Goal: Find contact information: Find contact information

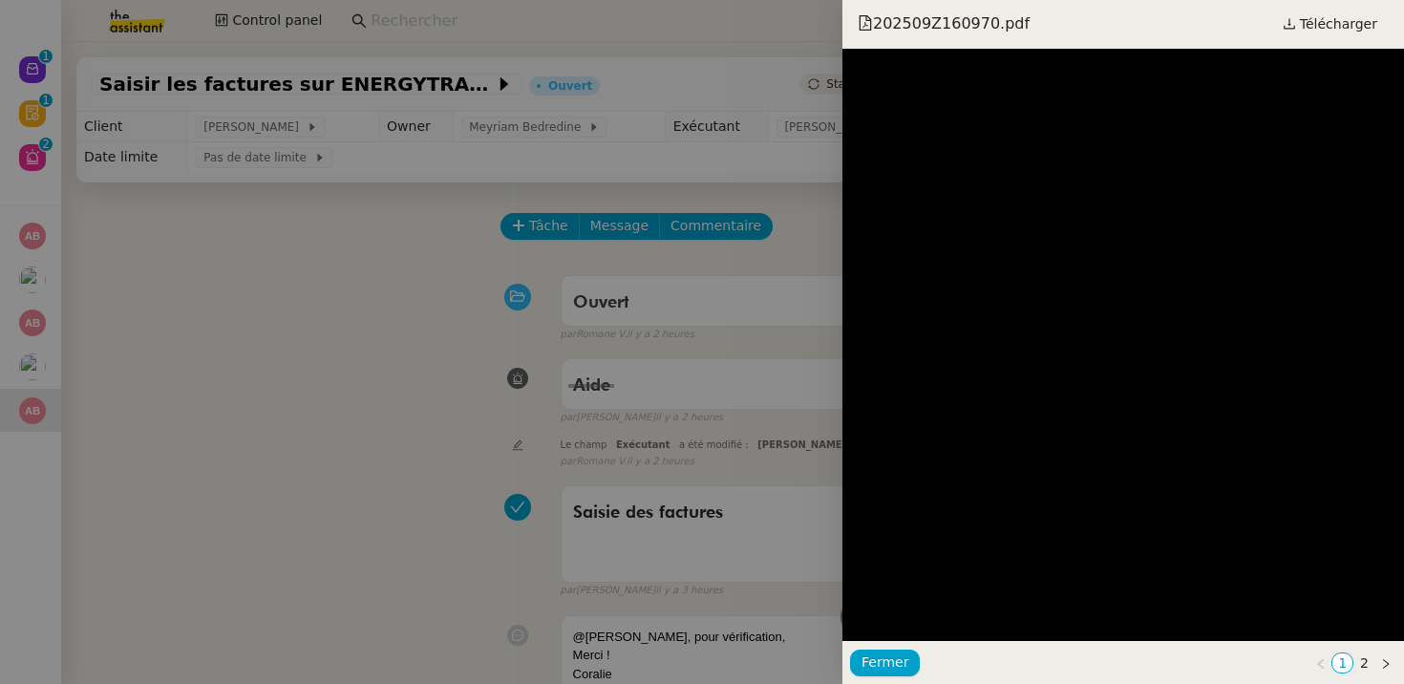
click at [537, 16] on div at bounding box center [702, 342] width 1404 height 684
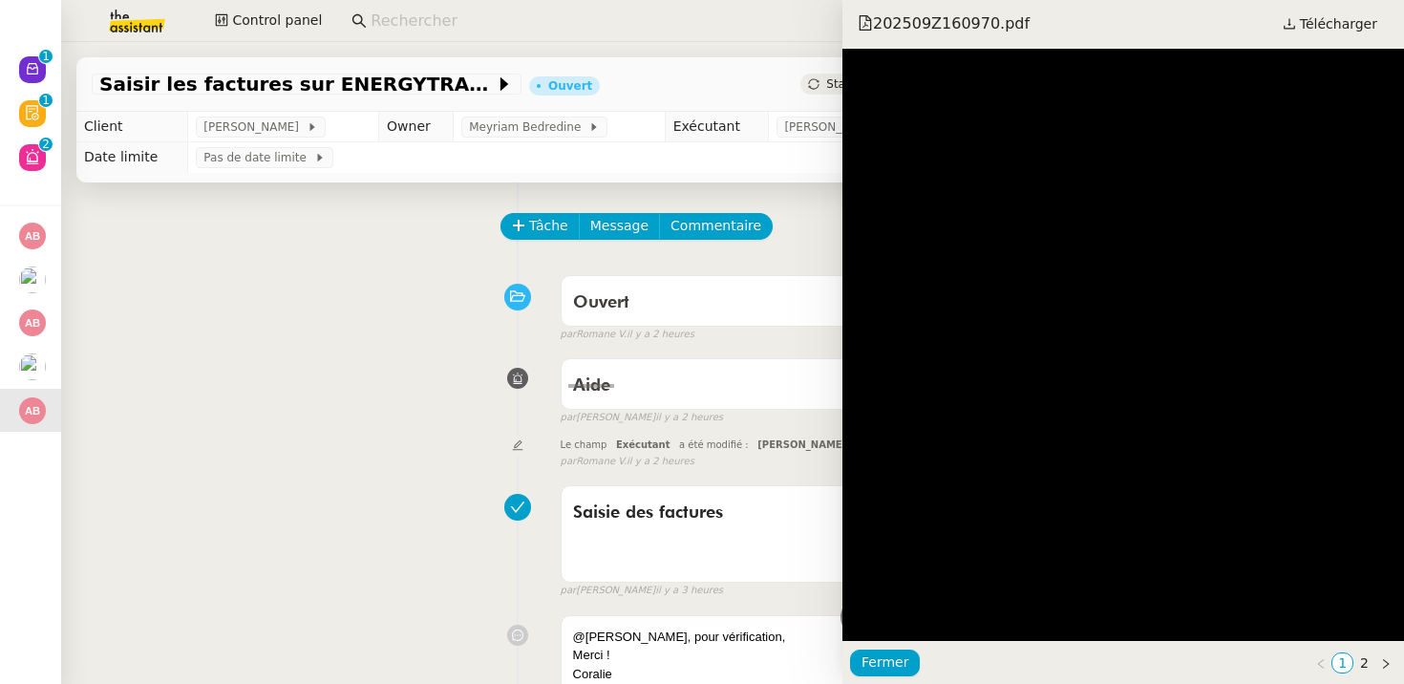
scroll to position [1502, 0]
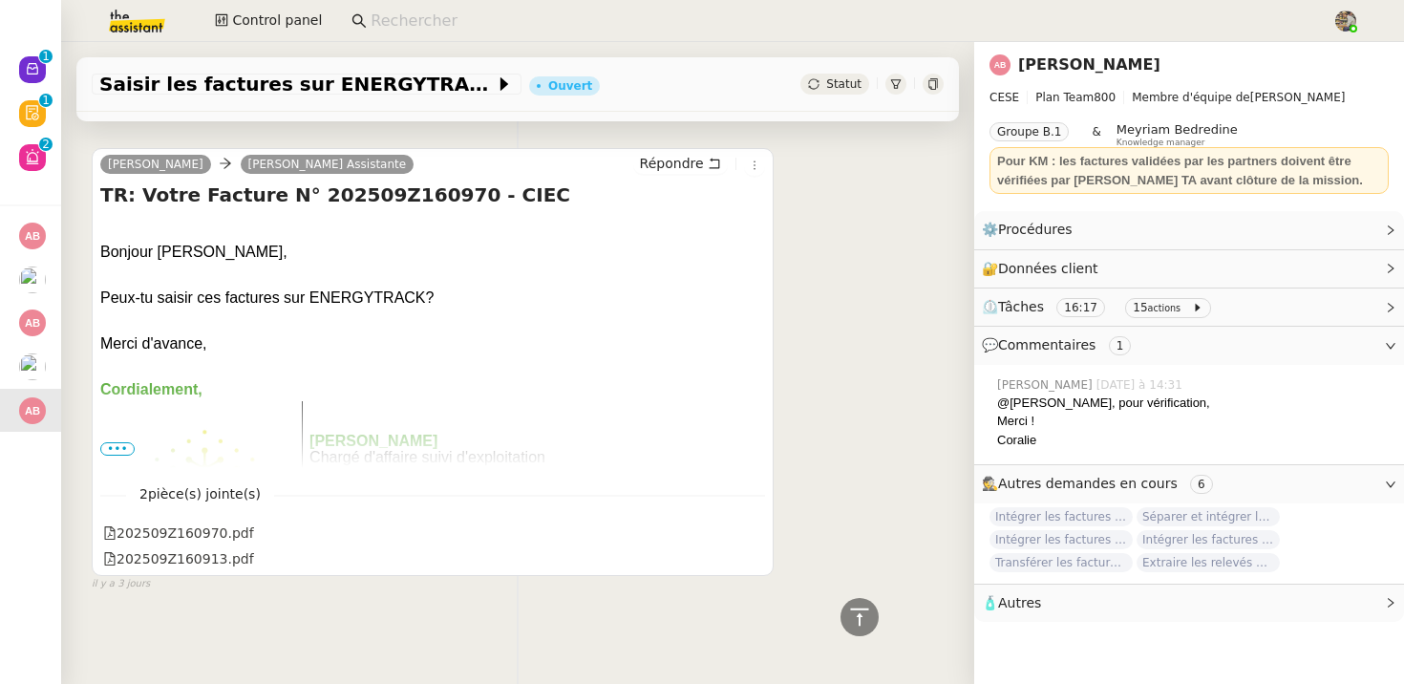
click at [468, 32] on input at bounding box center [842, 22] width 943 height 26
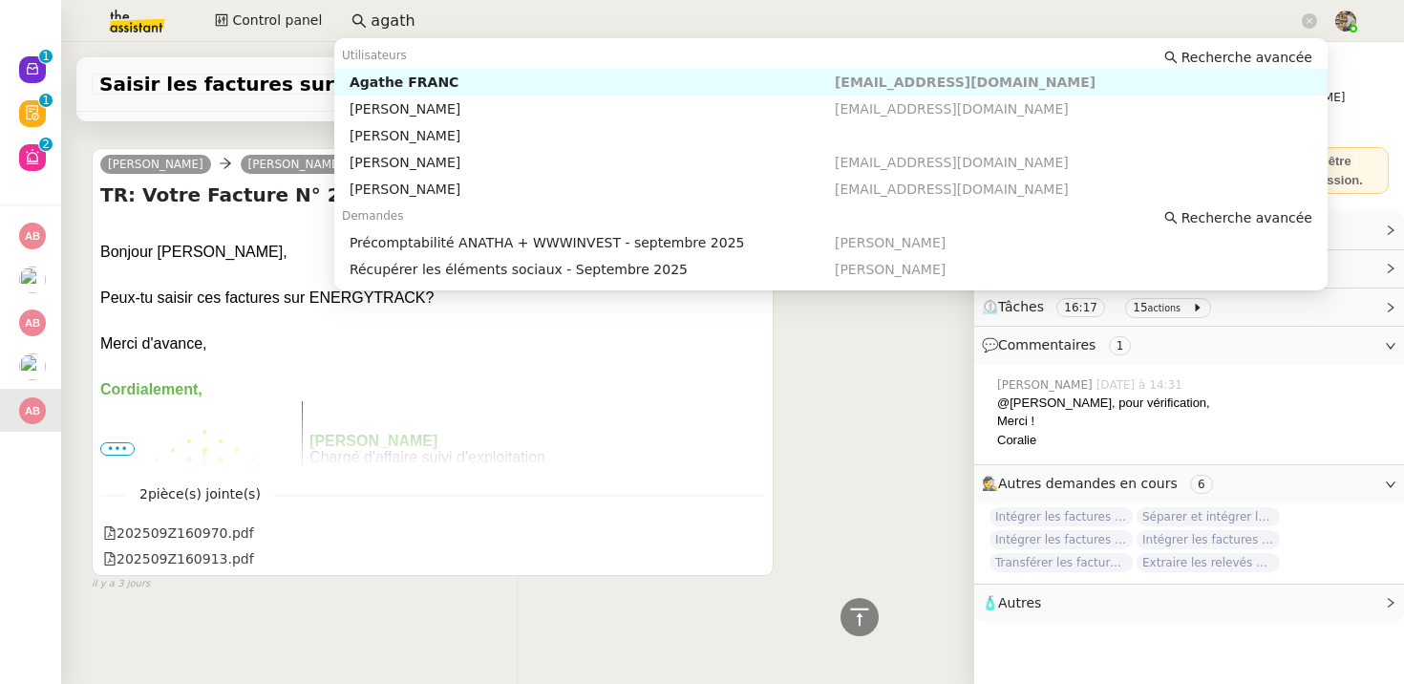
click at [433, 81] on div "Agathe FRANC" at bounding box center [592, 82] width 485 height 17
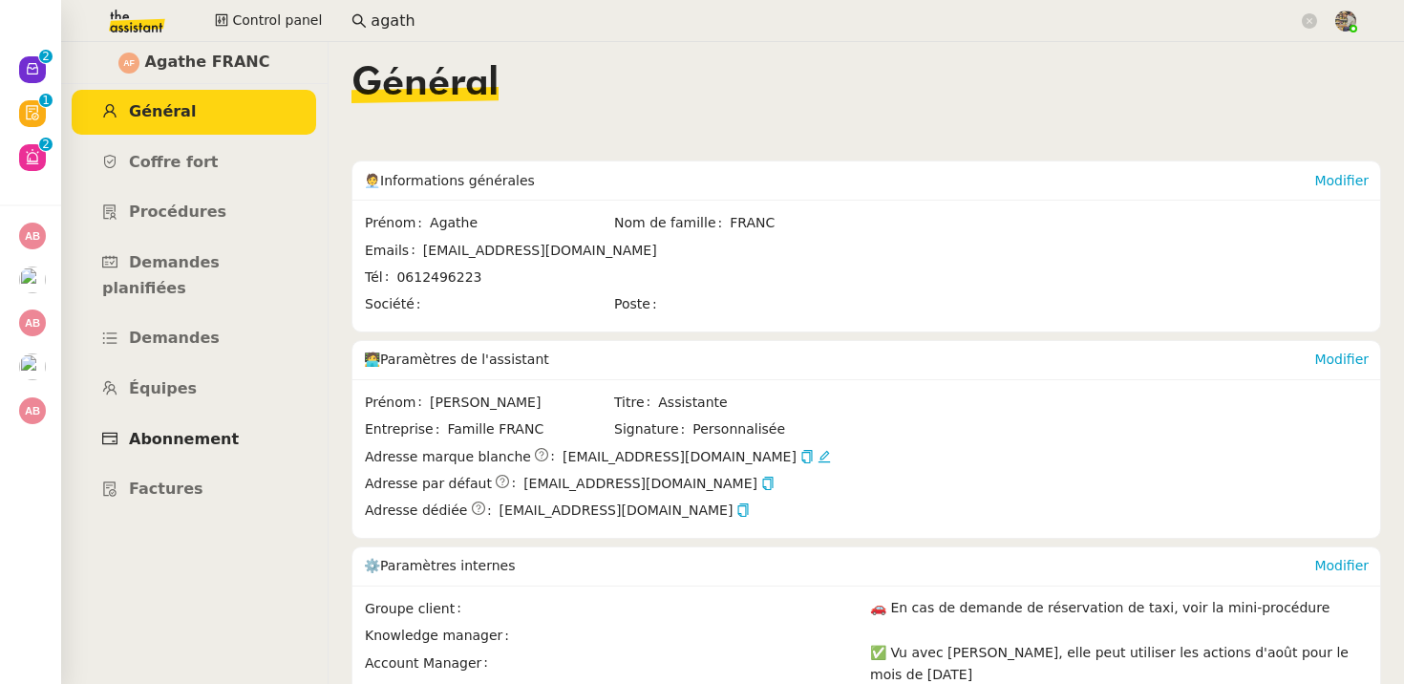
click at [190, 430] on span "Abonnement" at bounding box center [184, 439] width 110 height 18
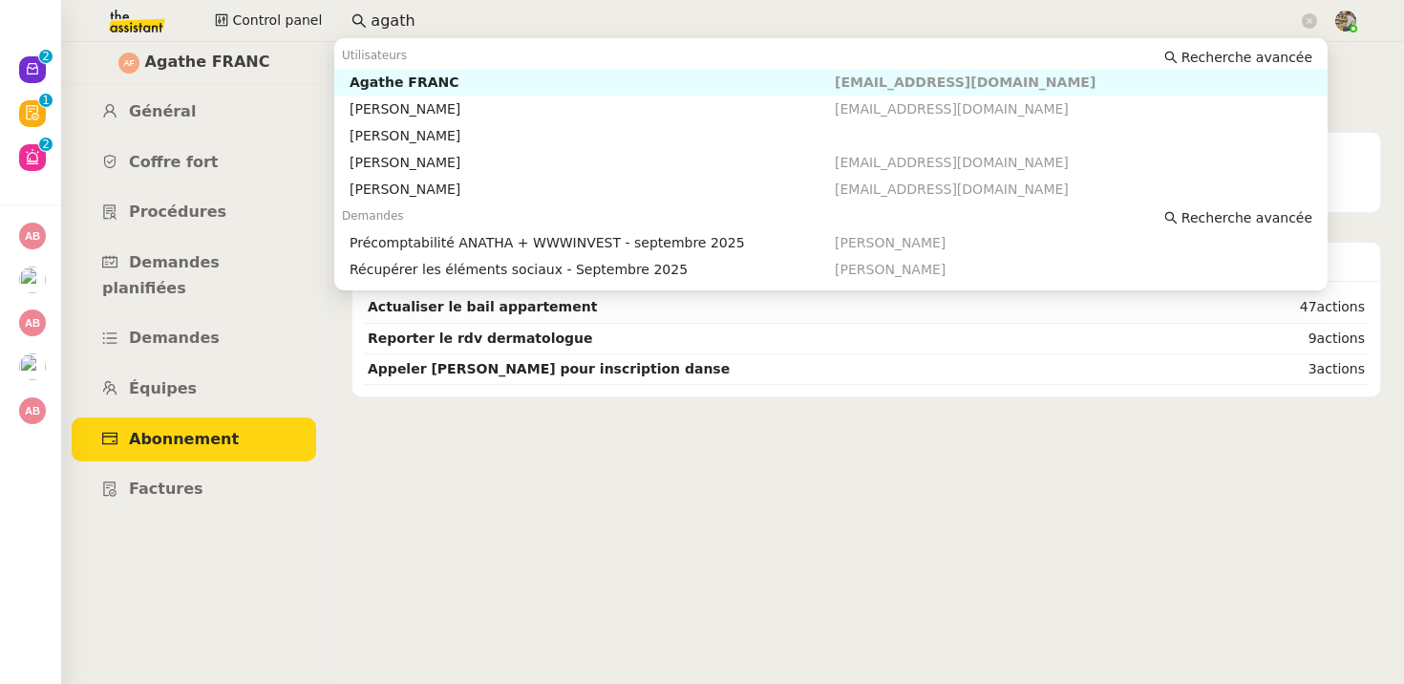
click at [427, 20] on input "agath" at bounding box center [834, 22] width 927 height 26
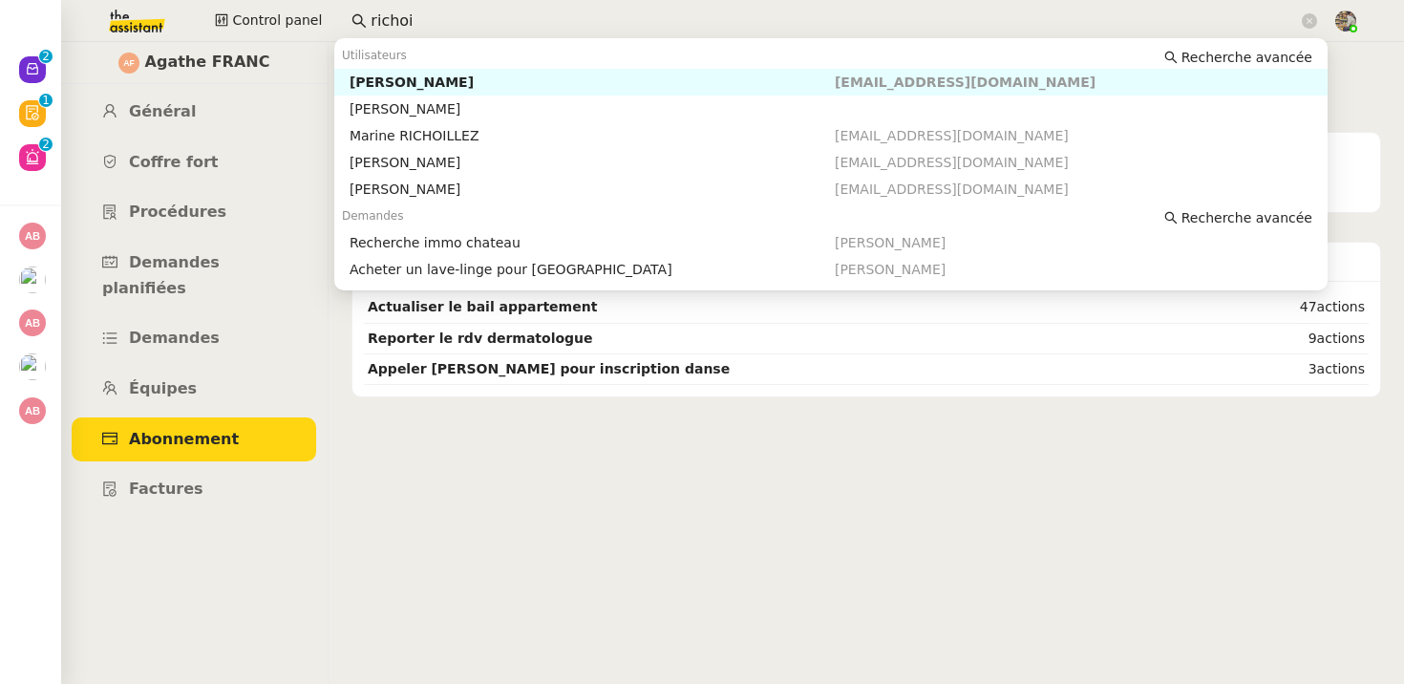
click at [395, 83] on div "[PERSON_NAME]" at bounding box center [592, 82] width 485 height 17
type input "richoi"
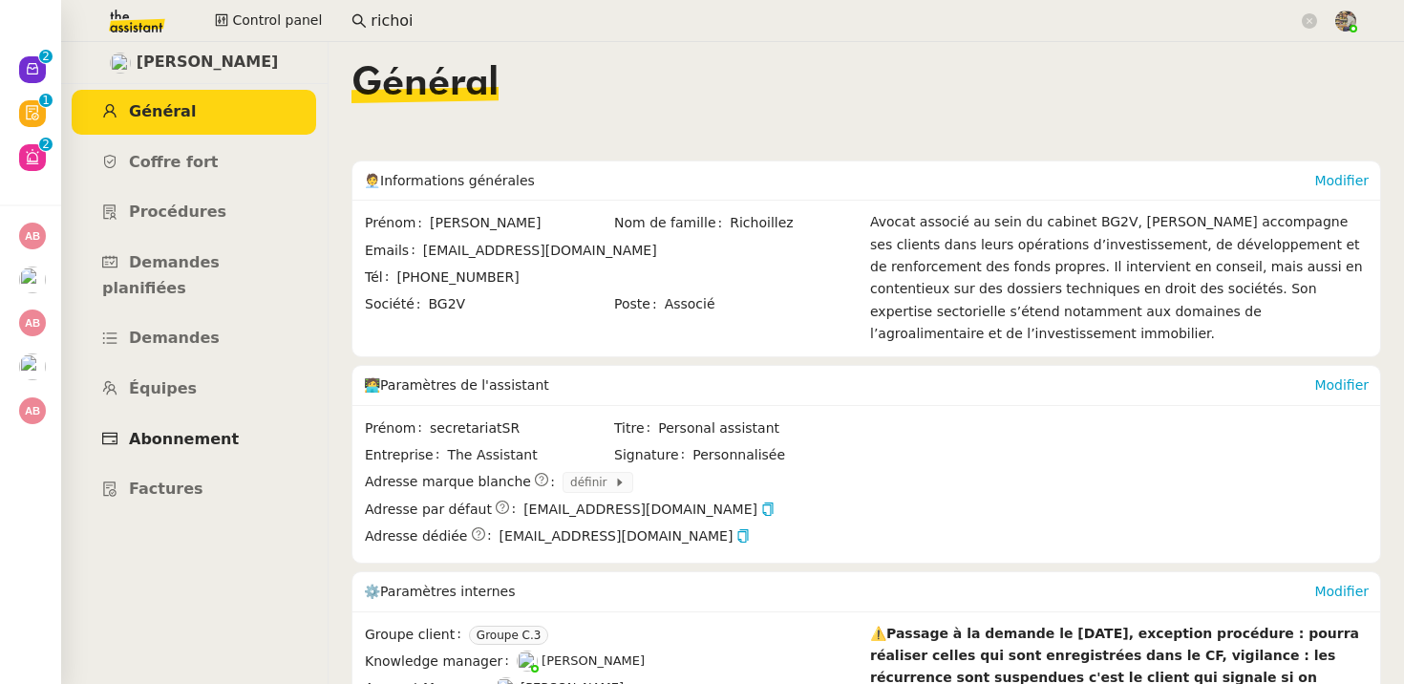
click at [218, 417] on link "Abonnement" at bounding box center [194, 439] width 244 height 45
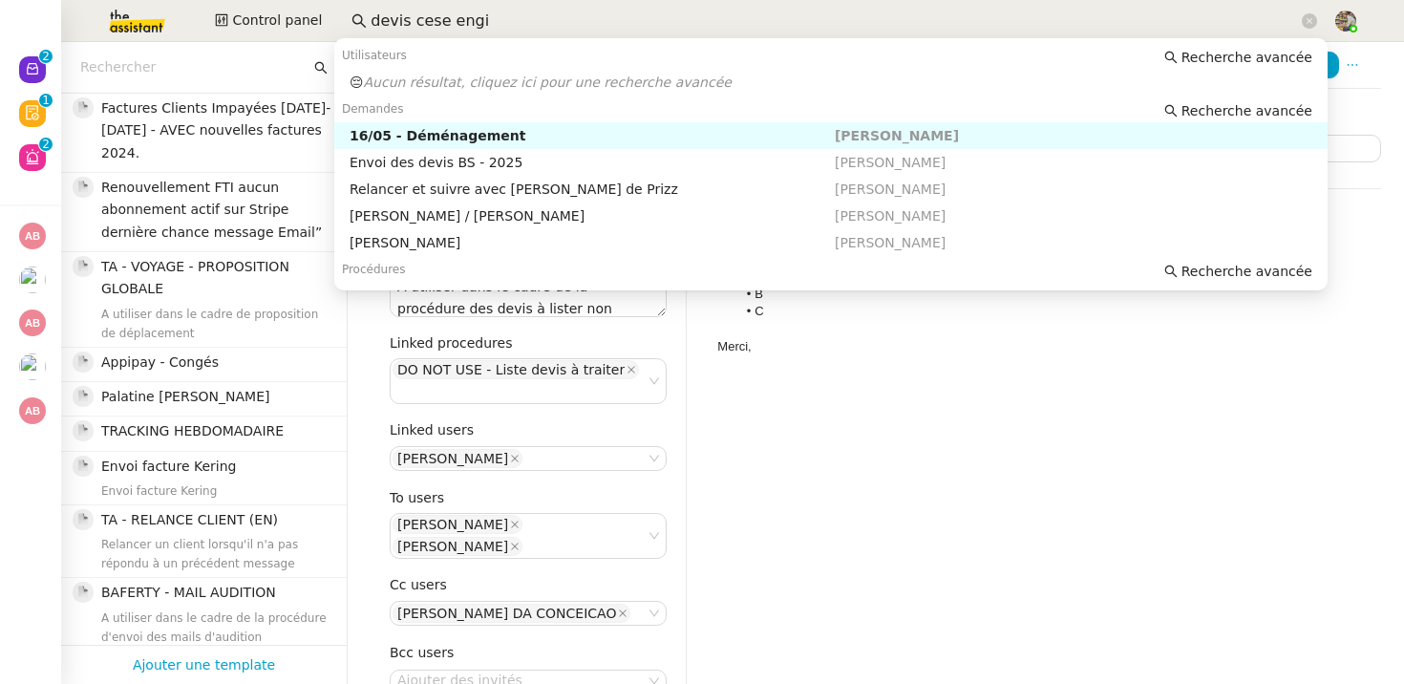
scroll to position [27, 0]
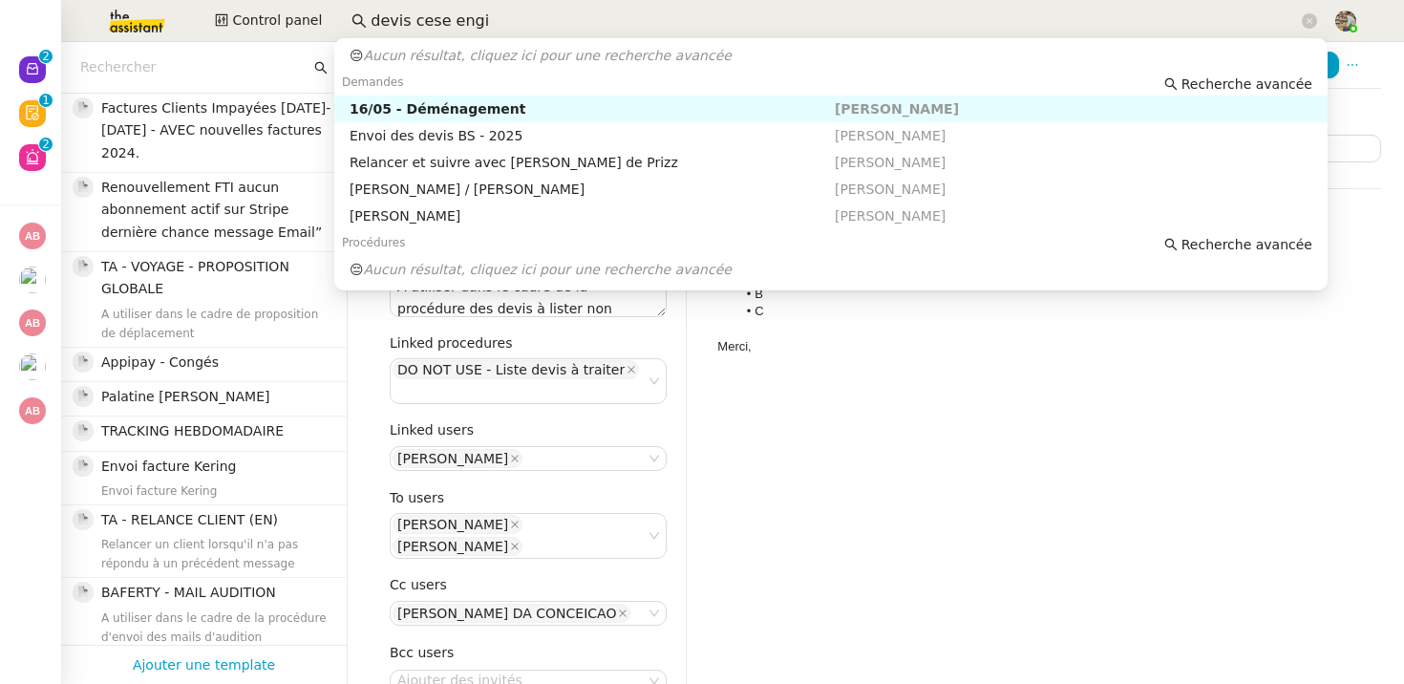
click at [414, 19] on input "devis cese engi" at bounding box center [834, 22] width 927 height 26
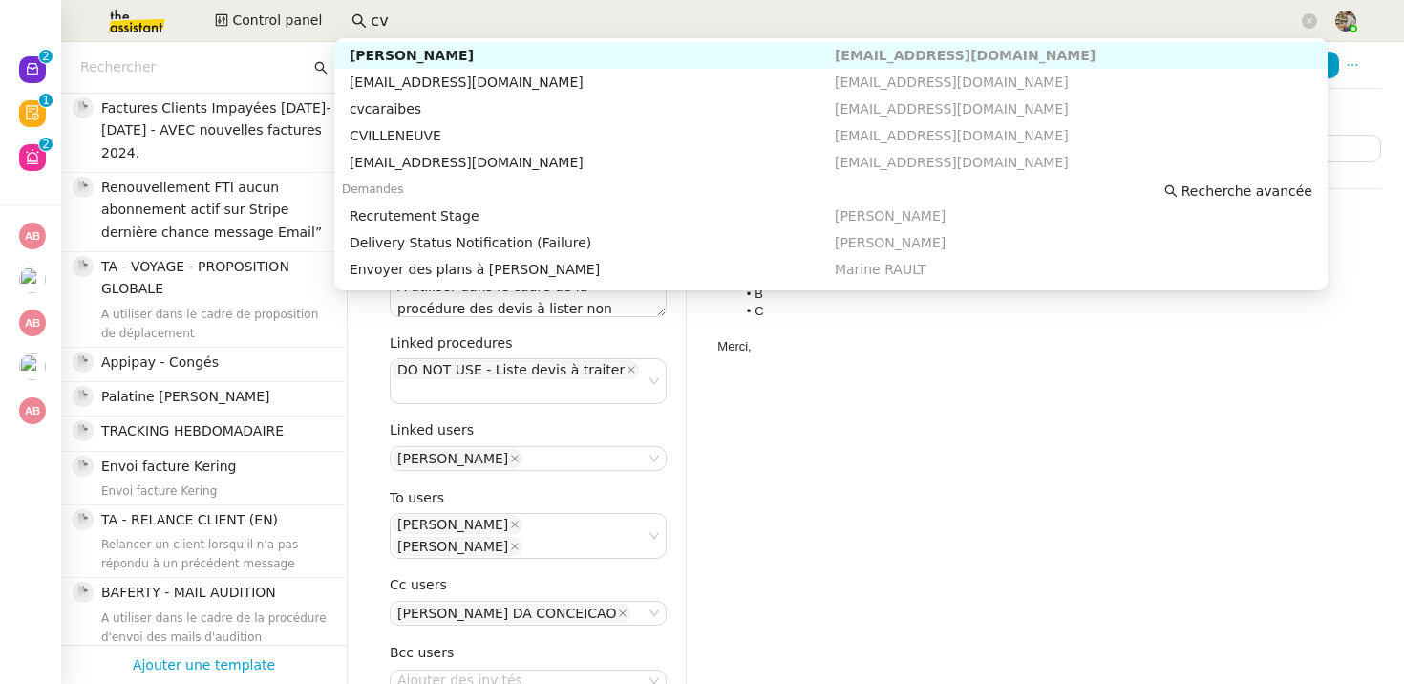
type input "c"
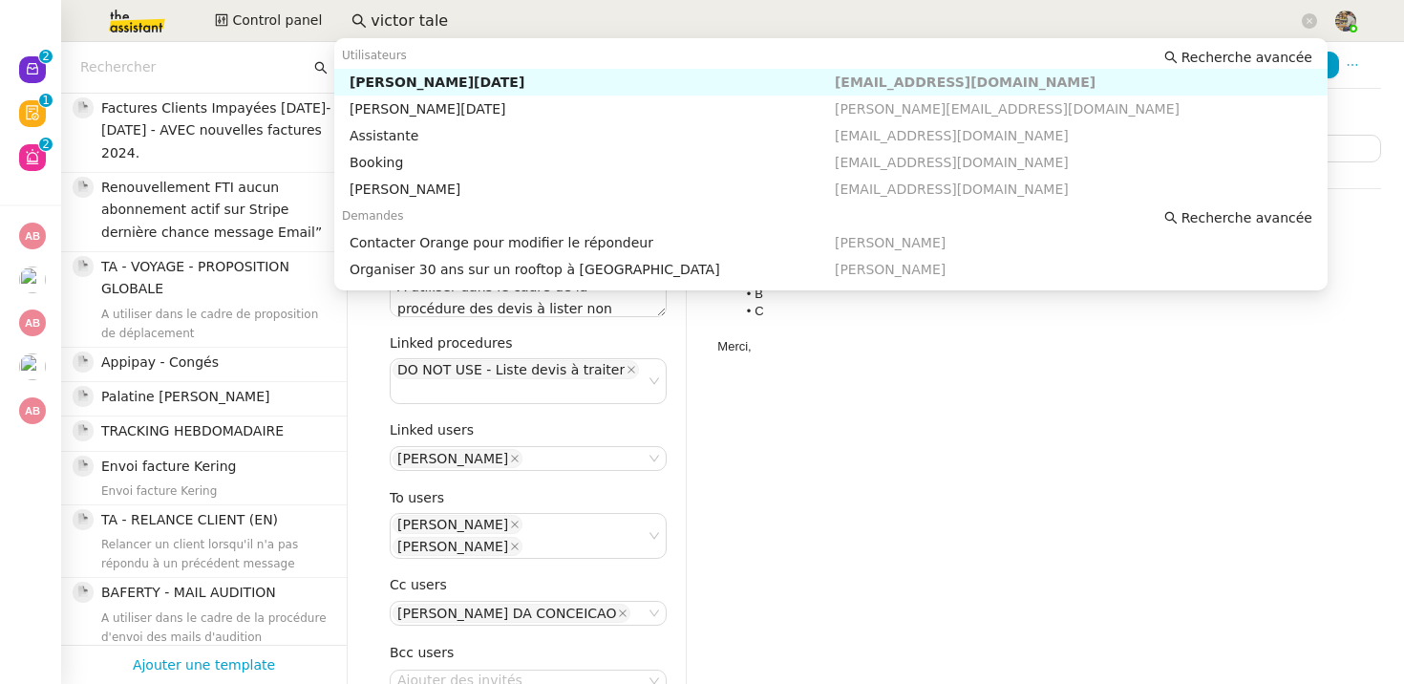
click at [406, 80] on div "[PERSON_NAME][DATE]" at bounding box center [592, 82] width 485 height 17
type input "victor tale"
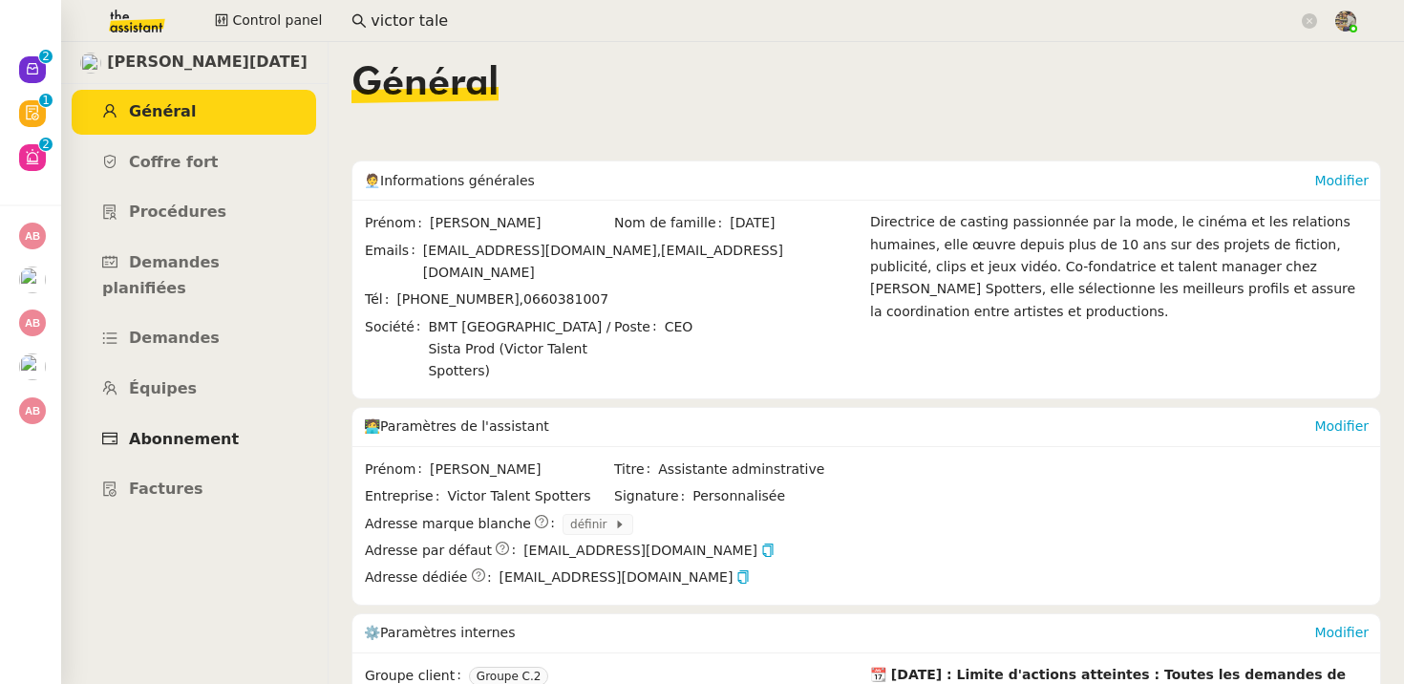
click at [172, 430] on span "Abonnement" at bounding box center [184, 439] width 110 height 18
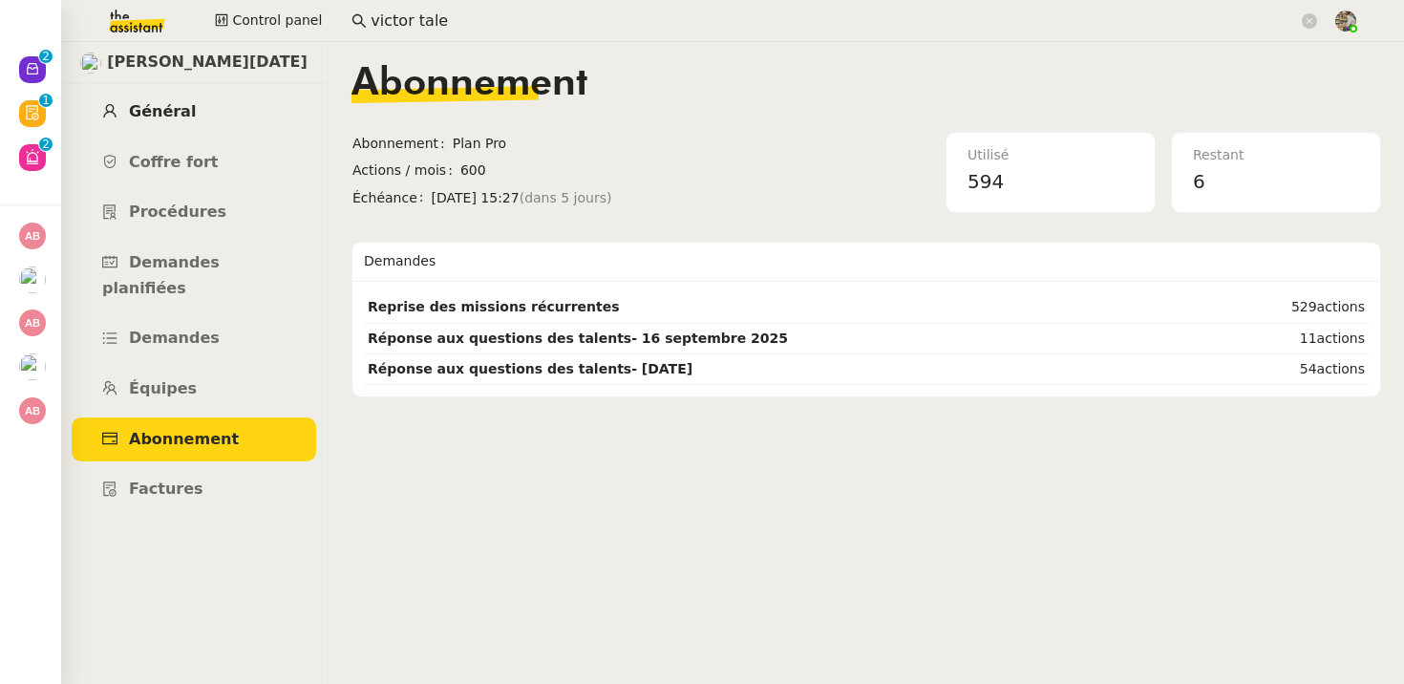
click at [187, 126] on link "Général" at bounding box center [194, 112] width 244 height 45
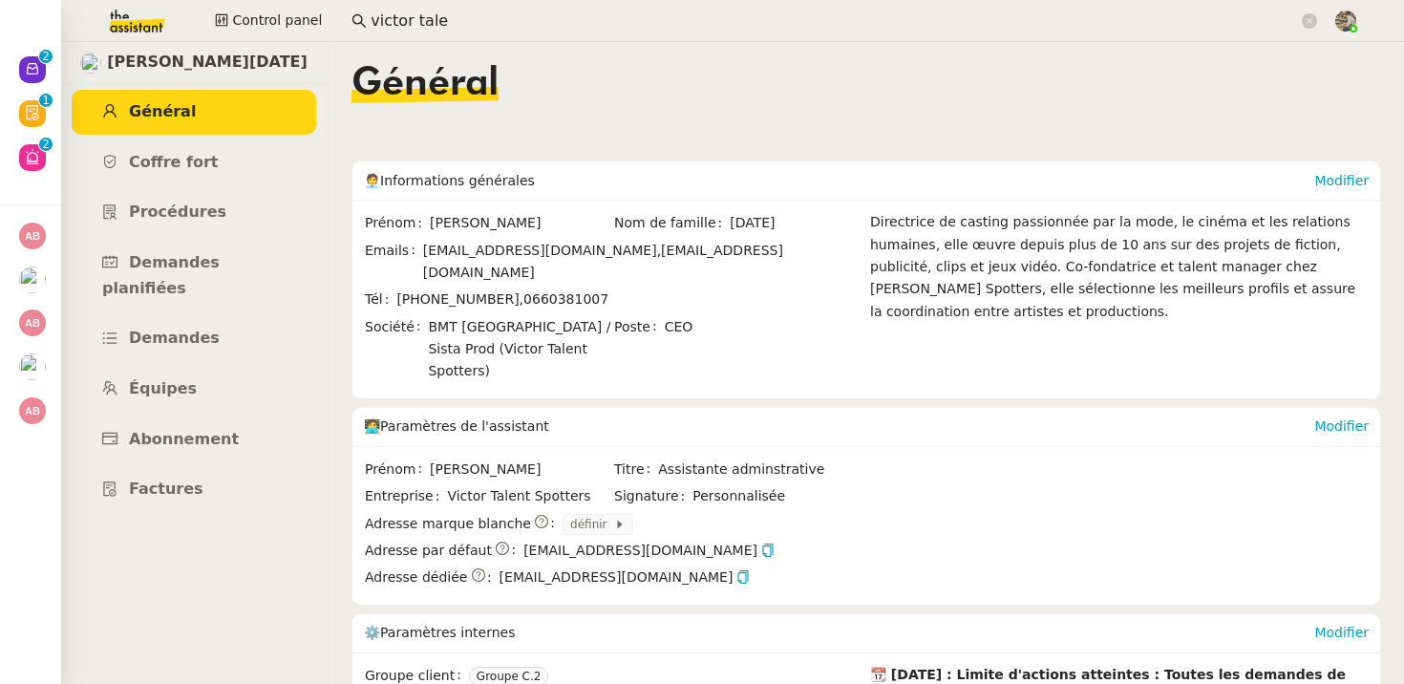
click at [511, 251] on span "[EMAIL_ADDRESS][DOMAIN_NAME]," at bounding box center [542, 250] width 238 height 15
copy span "talentspotters"
click at [238, 417] on link "Abonnement" at bounding box center [194, 439] width 244 height 45
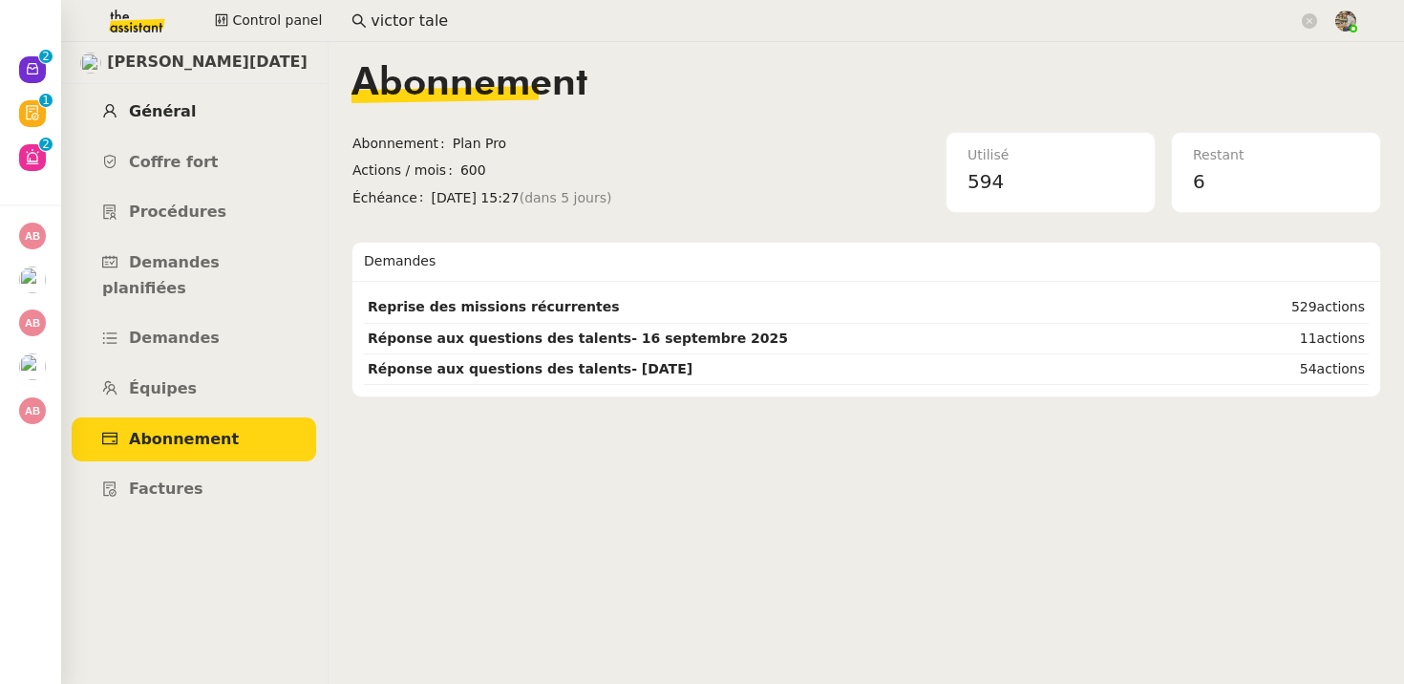
click at [175, 117] on span "Général" at bounding box center [162, 111] width 67 height 18
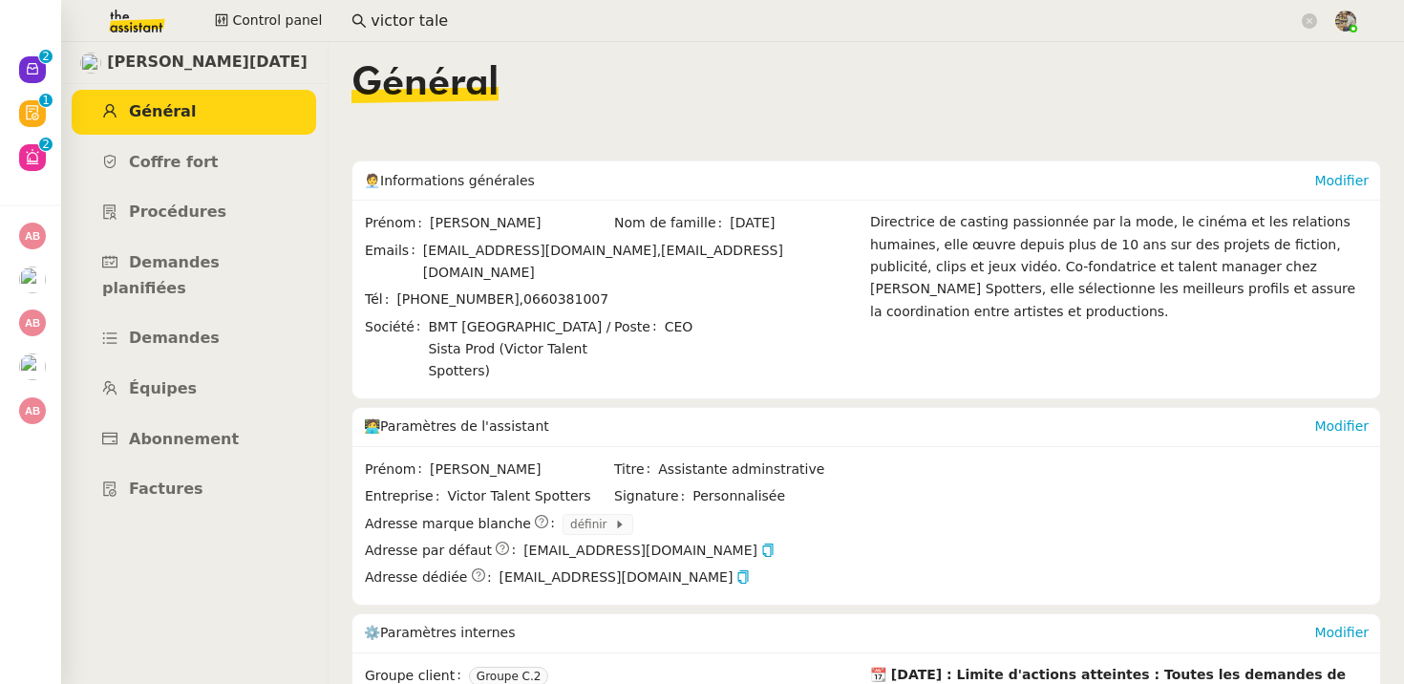
click at [409, 249] on span "Emails" at bounding box center [394, 262] width 58 height 45
